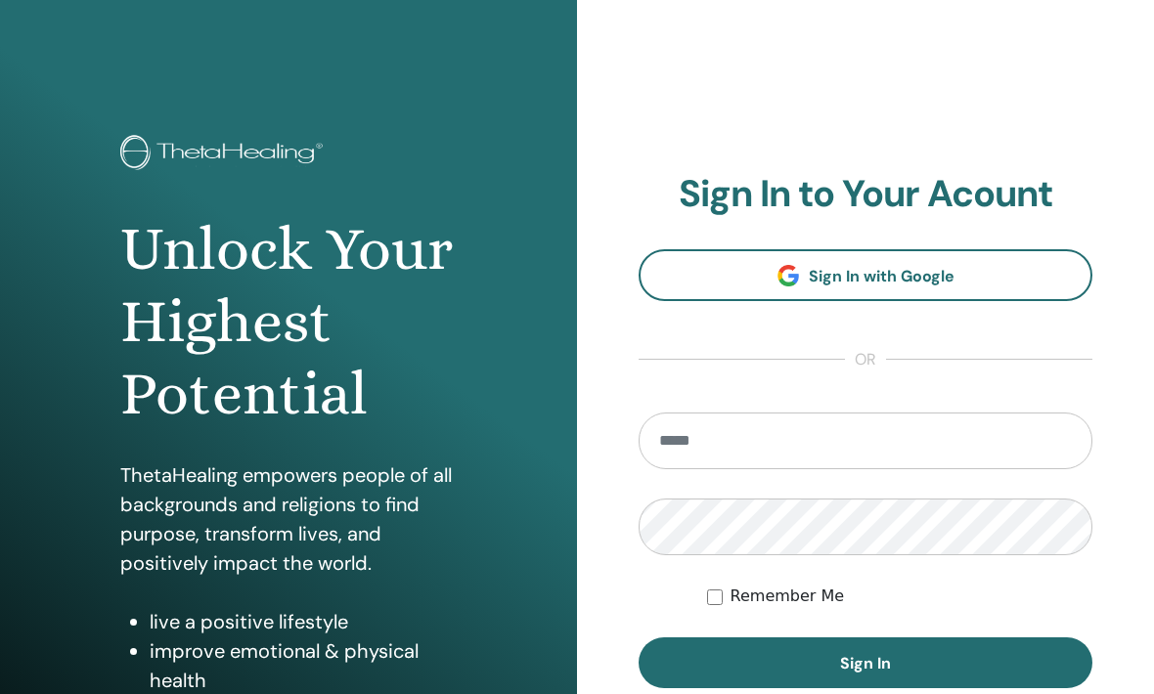
scroll to position [272, 0]
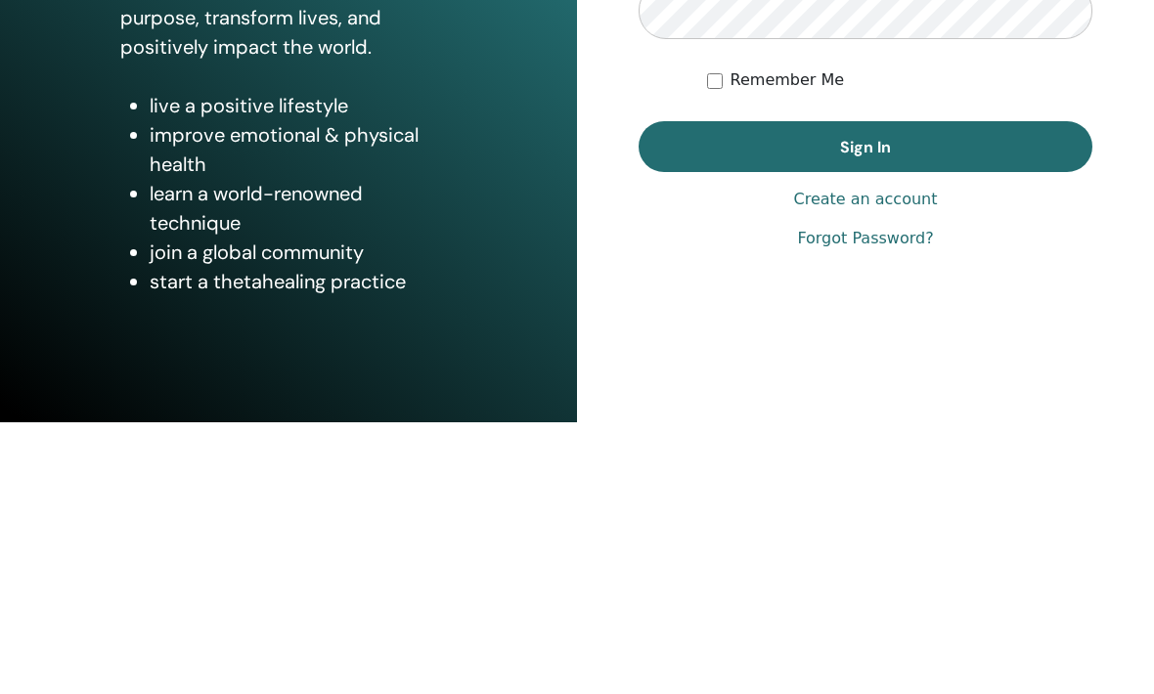
type input "**********"
click at [866, 393] on button "Sign In" at bounding box center [866, 418] width 454 height 51
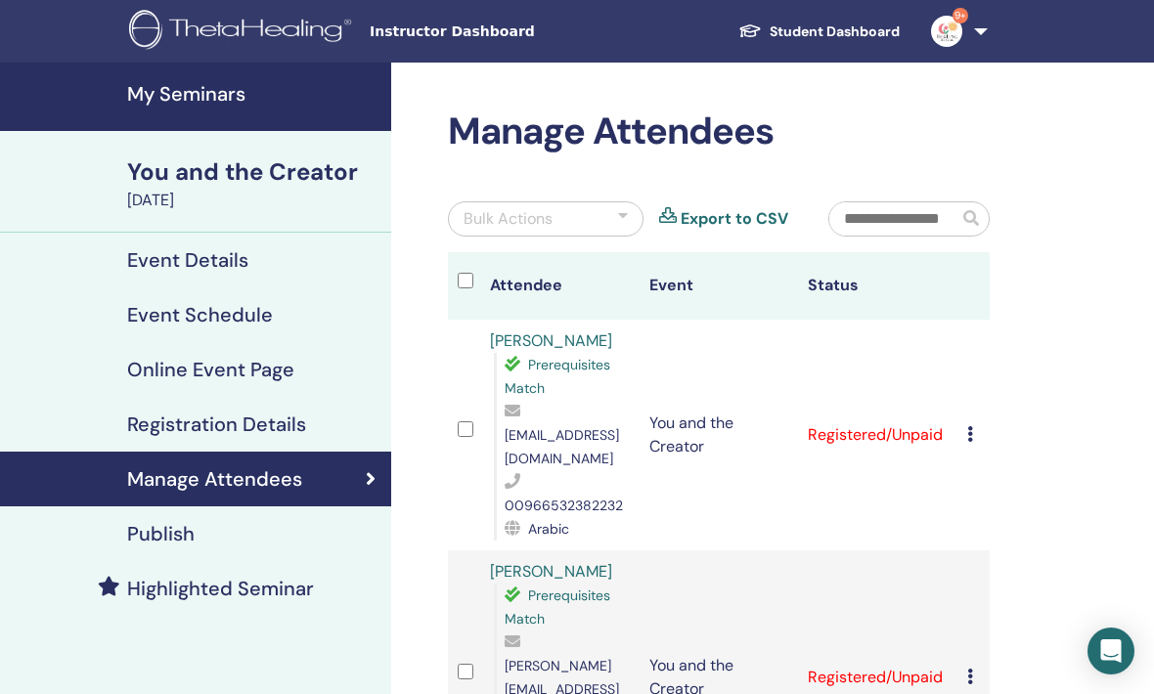
click at [319, 112] on link "My Seminars" at bounding box center [195, 97] width 391 height 68
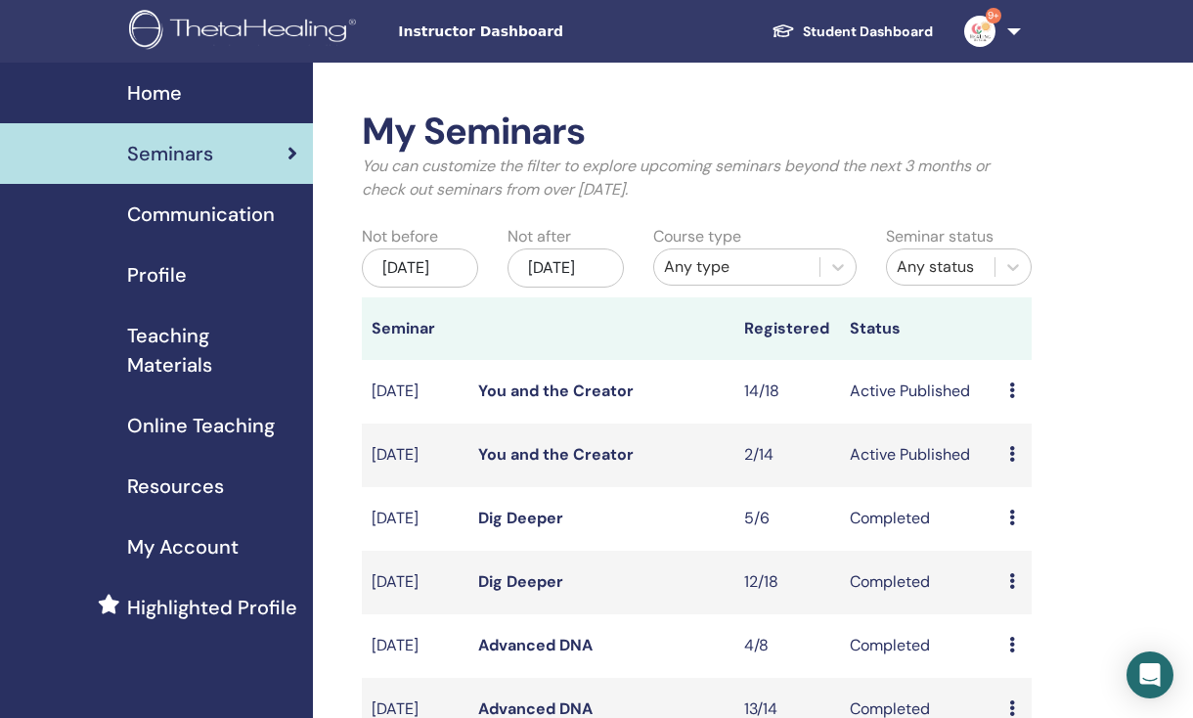
click at [1019, 467] on div "Preview Edit Attendees Cancel" at bounding box center [1015, 454] width 13 height 23
click at [1045, 570] on p "Cancel" at bounding box center [1035, 571] width 74 height 23
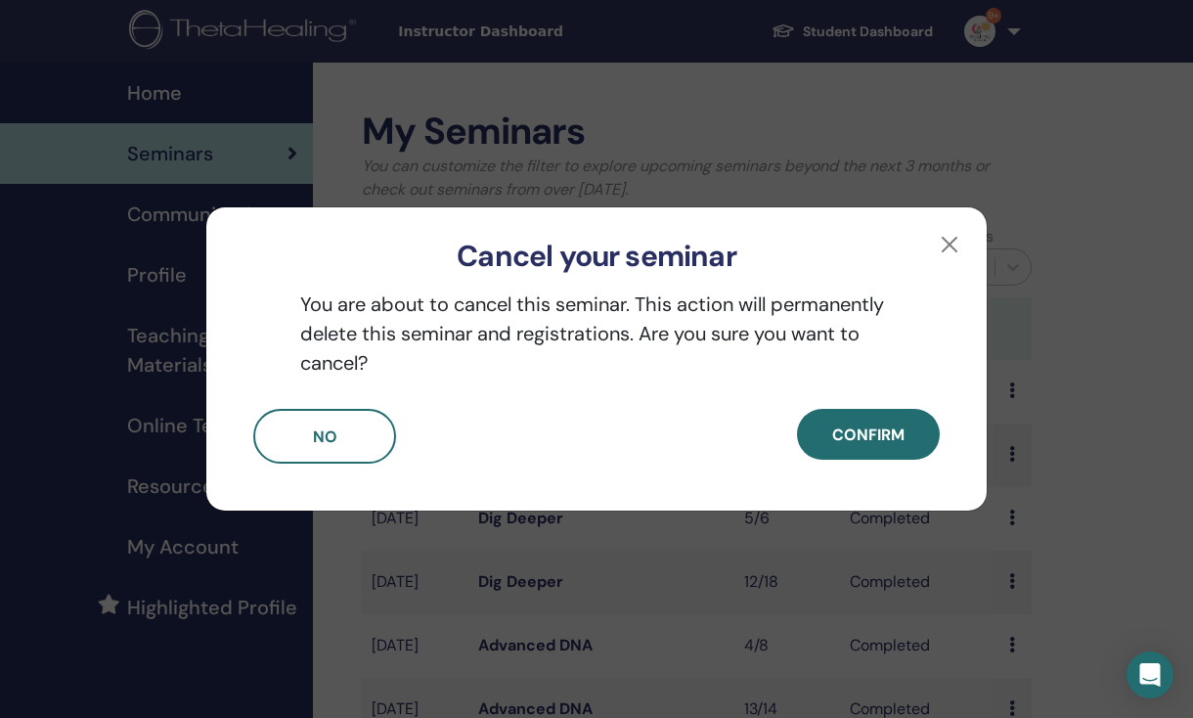
click at [925, 424] on button "Confirm" at bounding box center [868, 434] width 143 height 51
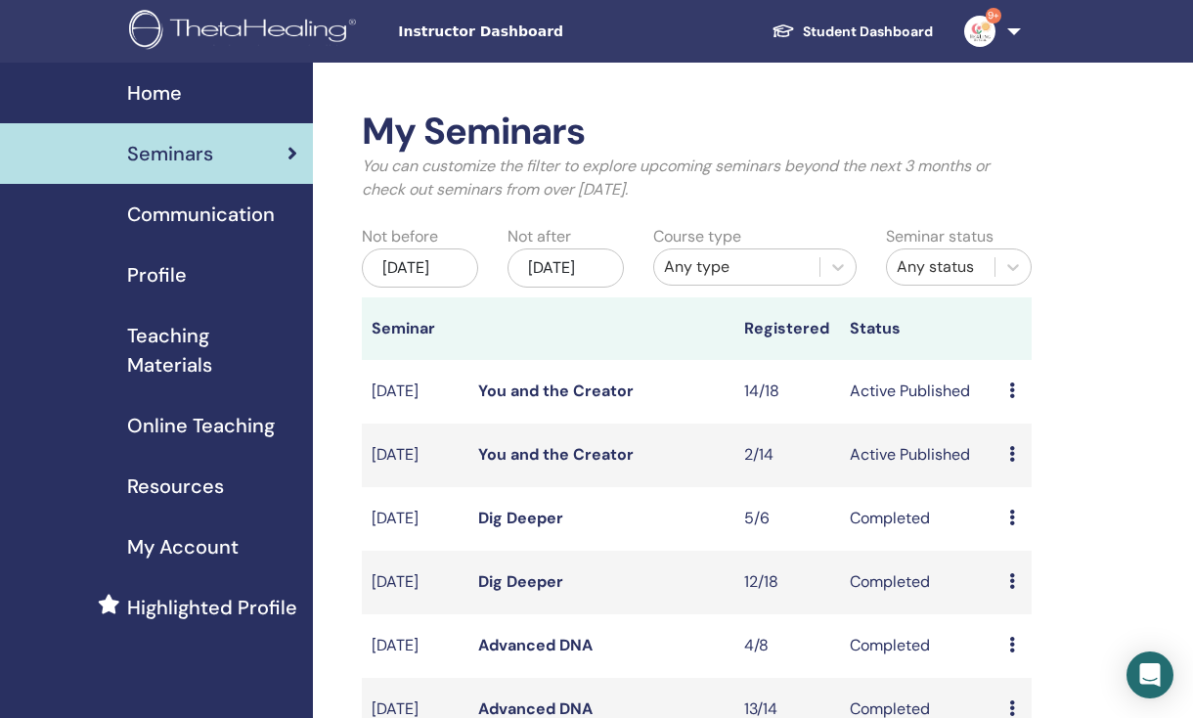
click at [255, 438] on span "Online Teaching" at bounding box center [201, 425] width 148 height 29
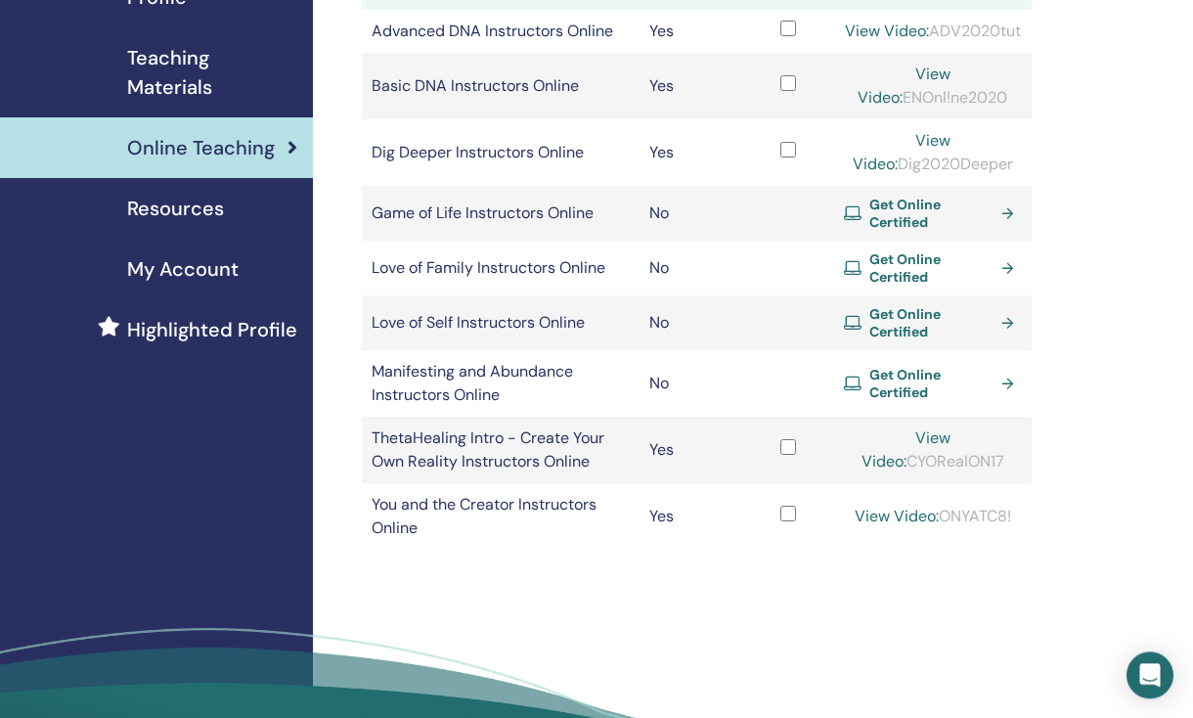
scroll to position [277, 0]
click at [939, 527] on link "View Video:" at bounding box center [897, 517] width 84 height 21
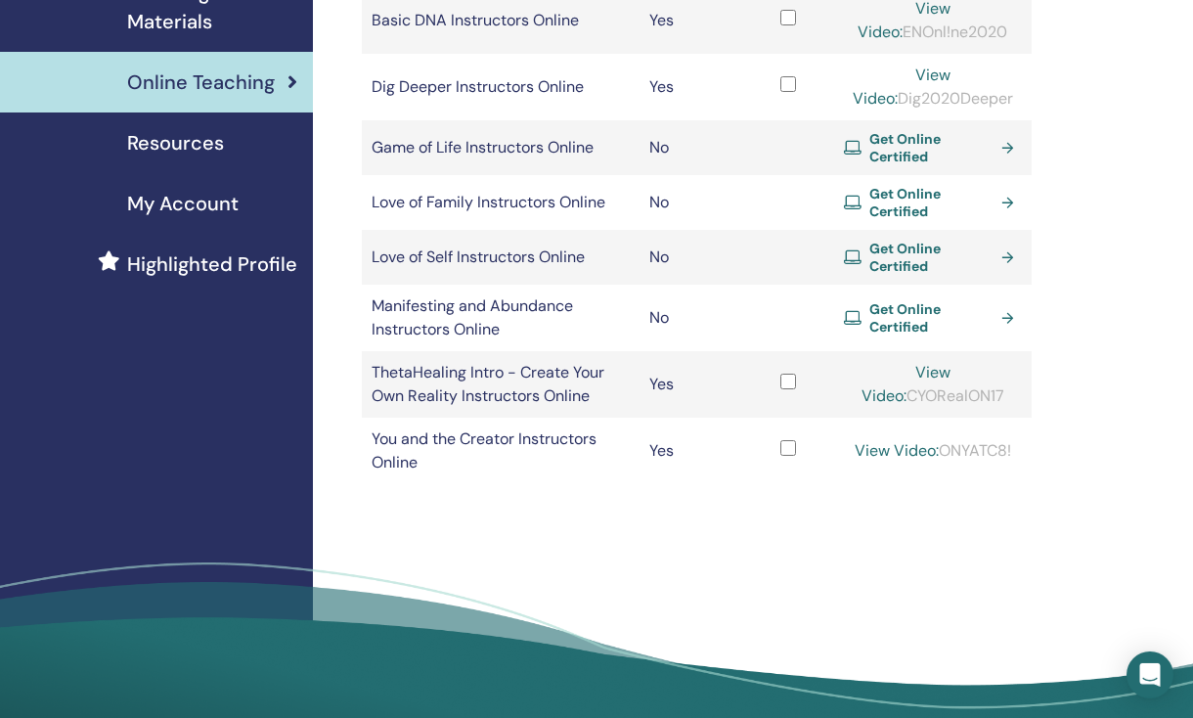
scroll to position [344, 0]
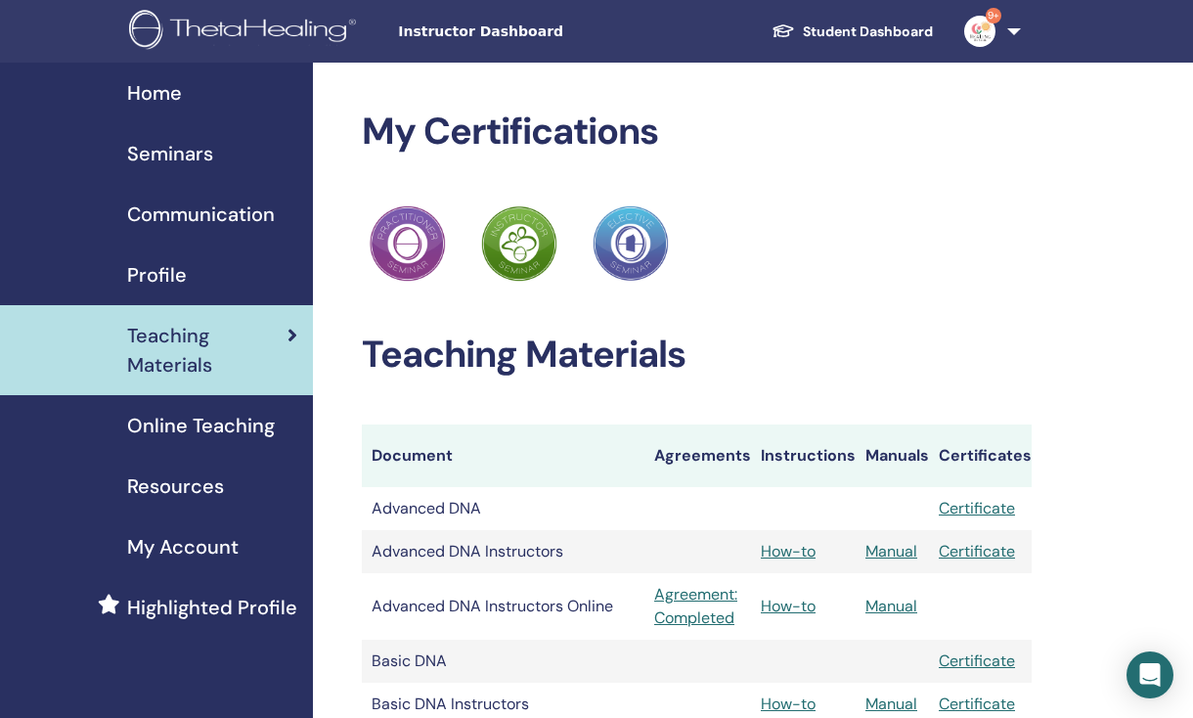
click at [282, 409] on link "Online Teaching" at bounding box center [156, 425] width 313 height 61
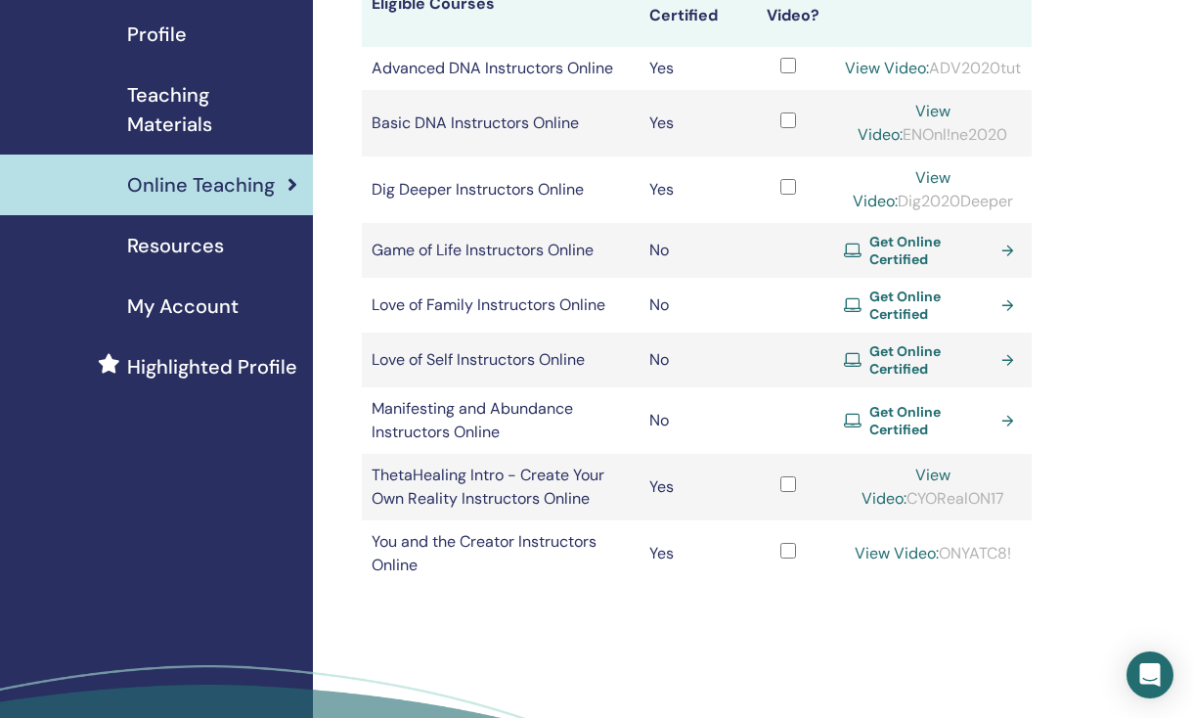
click at [939, 556] on link "View Video:" at bounding box center [897, 553] width 84 height 21
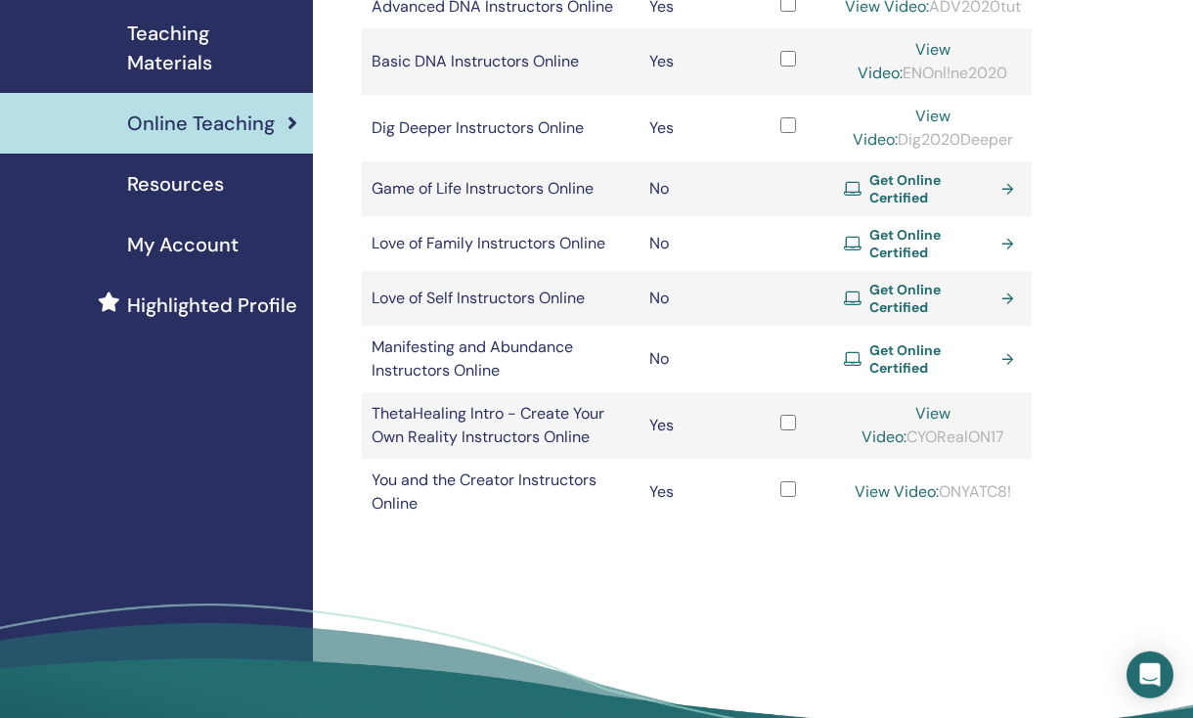
scroll to position [307, 0]
